Goal: Navigation & Orientation: Find specific page/section

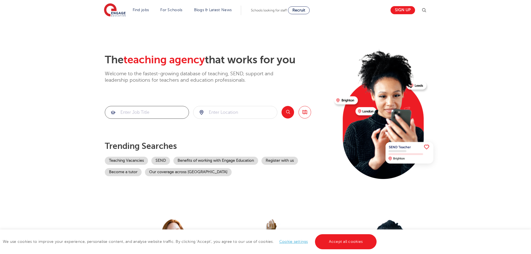
click at [165, 111] on input "search" at bounding box center [147, 112] width 84 height 12
click at [299, 11] on span "Recruit" at bounding box center [298, 10] width 13 height 4
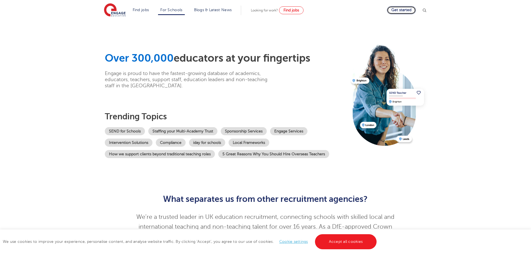
click at [406, 9] on link "Get started" at bounding box center [401, 10] width 29 height 8
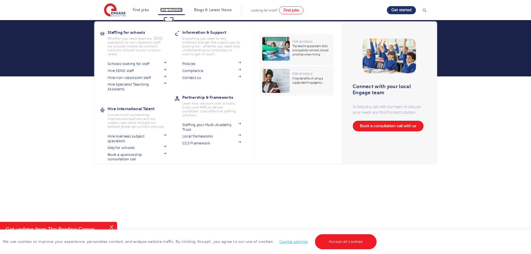
click at [175, 9] on link "For Schools" at bounding box center [171, 10] width 22 height 4
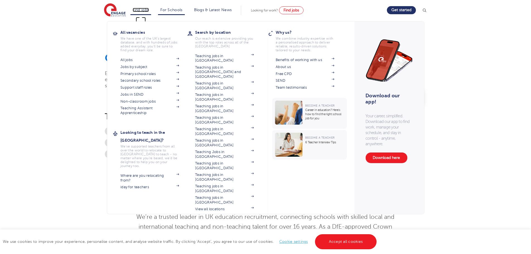
click at [138, 10] on link "Find jobs" at bounding box center [141, 10] width 16 height 4
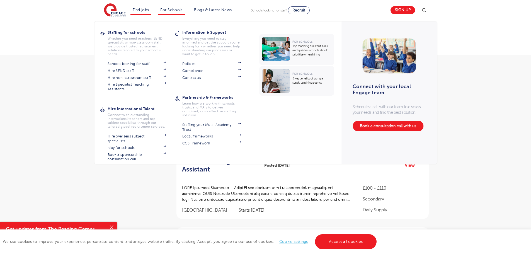
click at [172, 7] on li "For Schools Staffing for schools Whether you need teachers, SEND specialists or…" at bounding box center [171, 10] width 26 height 9
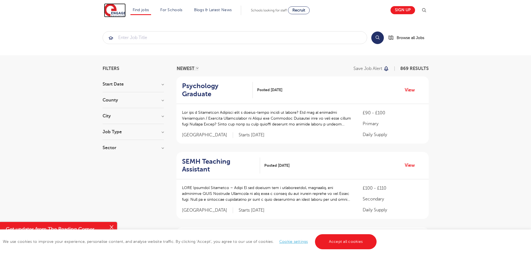
click at [116, 8] on img at bounding box center [115, 10] width 22 height 14
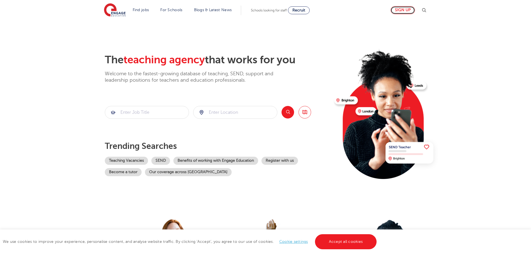
click at [403, 9] on link "Sign up" at bounding box center [403, 10] width 25 height 8
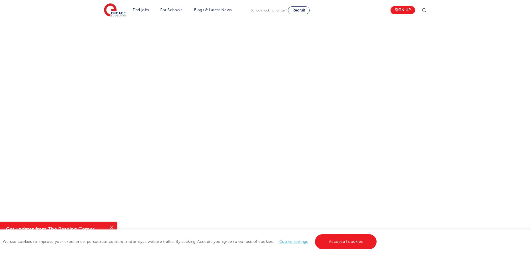
scroll to position [267, 0]
click at [331, 240] on link "Accept all cookies" at bounding box center [346, 241] width 62 height 15
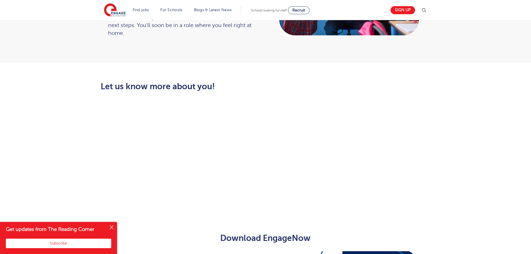
scroll to position [137, 0]
